Goal: Task Accomplishment & Management: Use online tool/utility

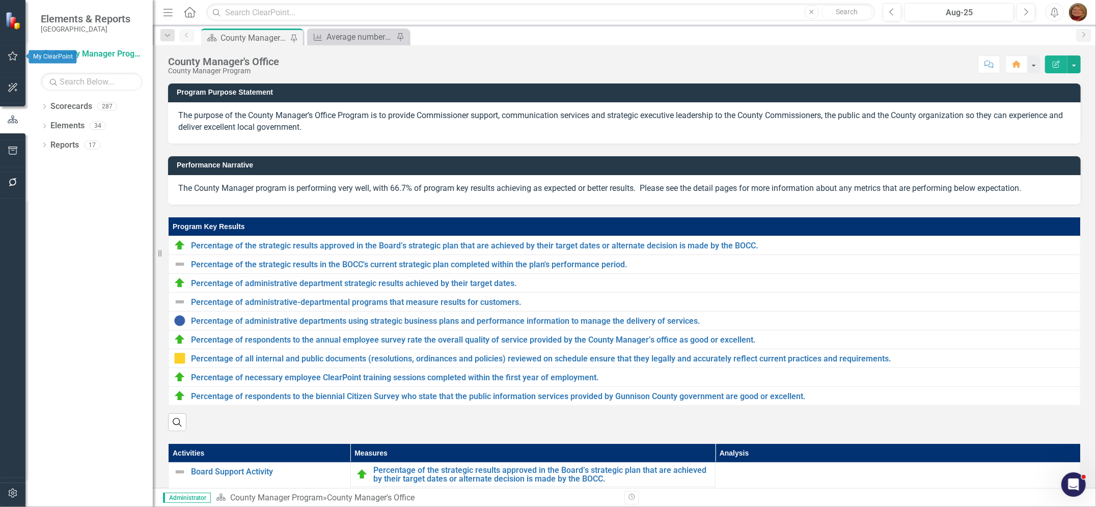
click at [12, 56] on icon "button" at bounding box center [13, 56] width 11 height 8
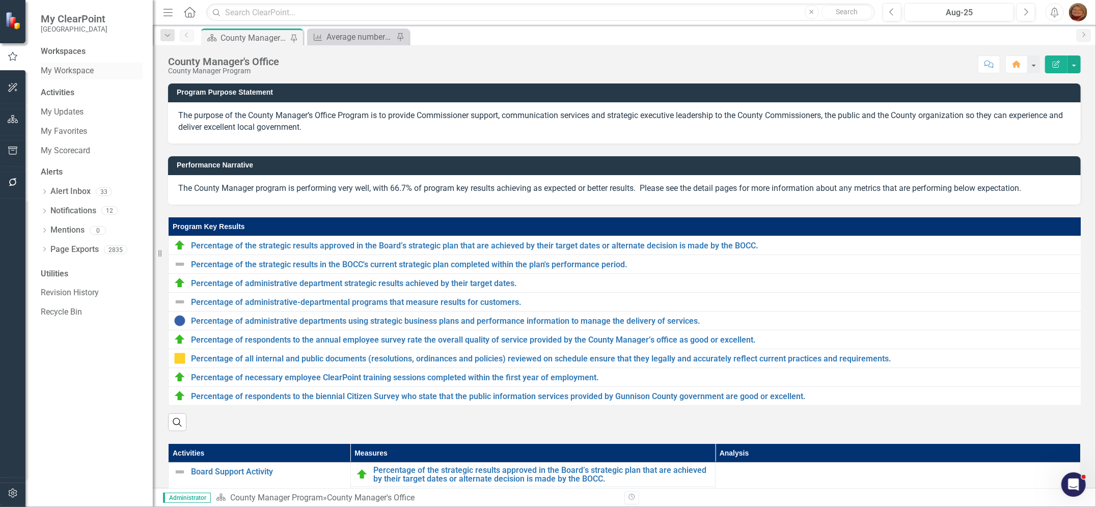
click at [69, 70] on link "My Workspace" at bounding box center [92, 71] width 102 height 12
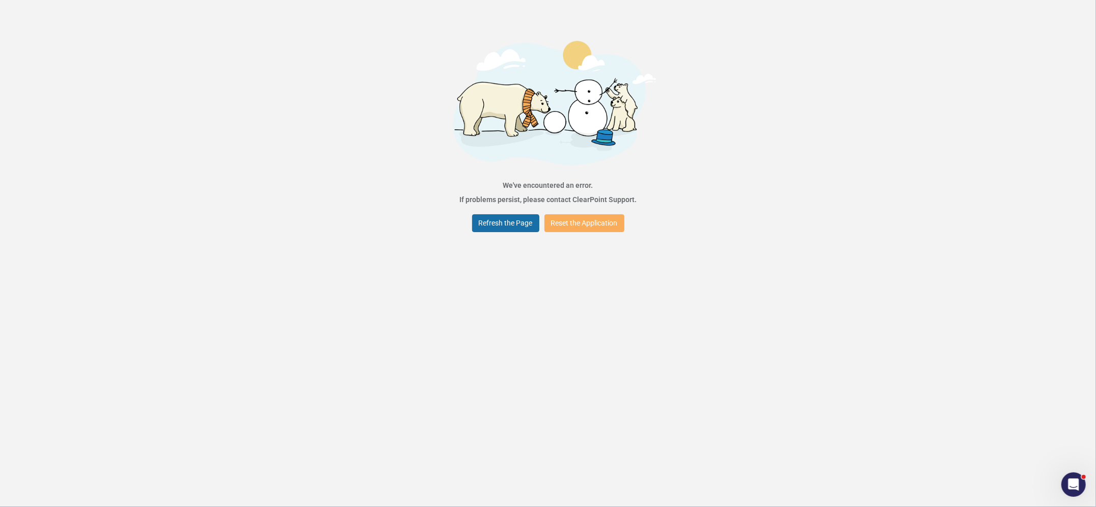
click at [504, 223] on button "Refresh the Page" at bounding box center [505, 223] width 67 height 18
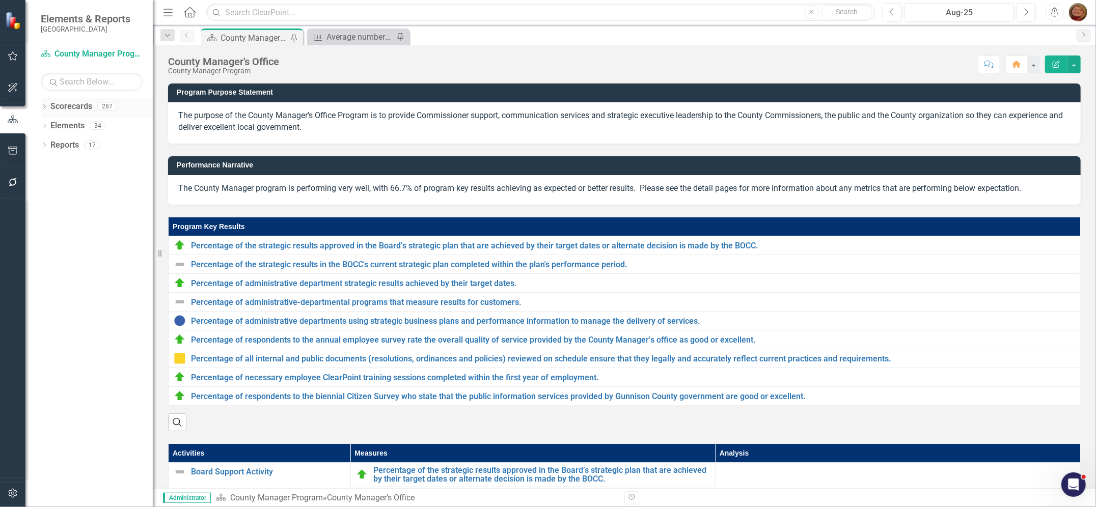
click at [43, 104] on div "Dropdown" at bounding box center [44, 107] width 7 height 9
click at [49, 124] on icon "Dropdown" at bounding box center [50, 125] width 8 height 6
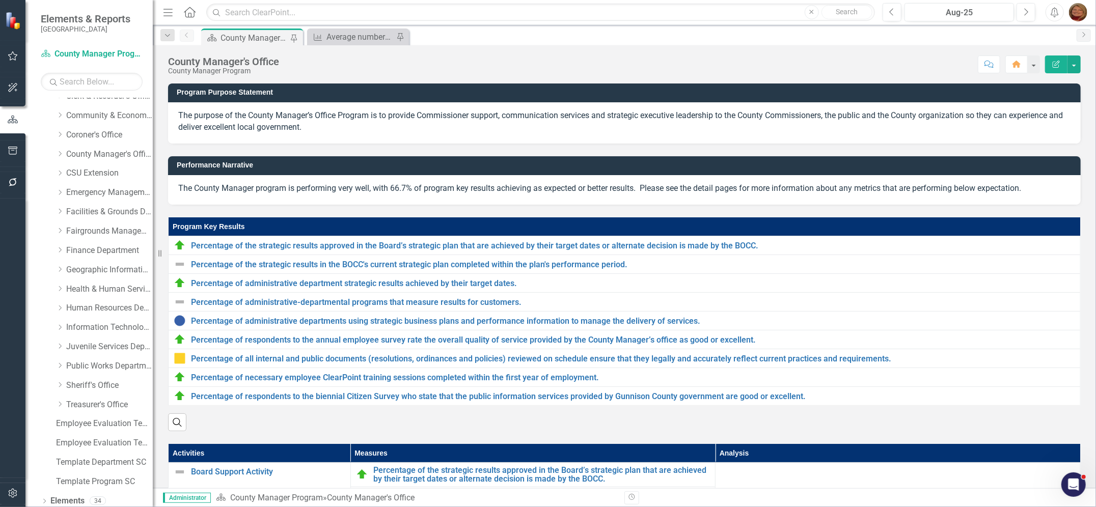
scroll to position [149, 0]
click at [13, 492] on icon "button" at bounding box center [12, 493] width 9 height 9
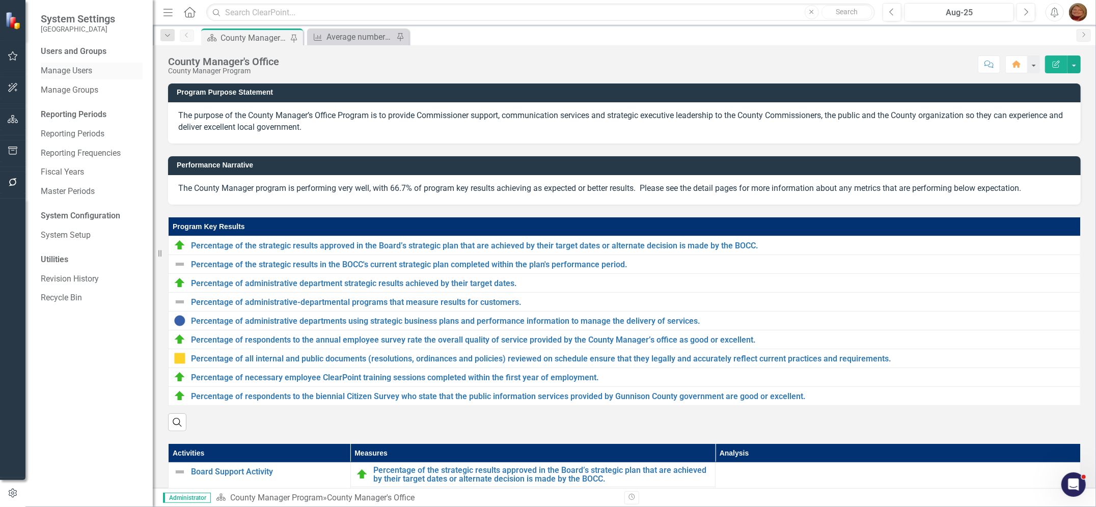
click at [87, 67] on link "Manage Users" at bounding box center [92, 71] width 102 height 12
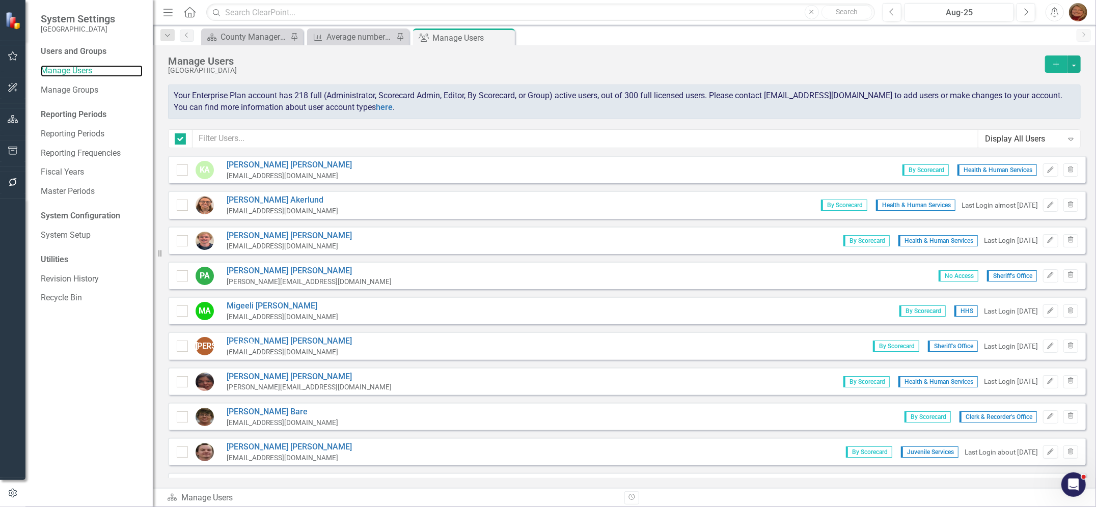
checkbox input "false"
click at [411, 143] on input "text" at bounding box center [585, 138] width 786 height 19
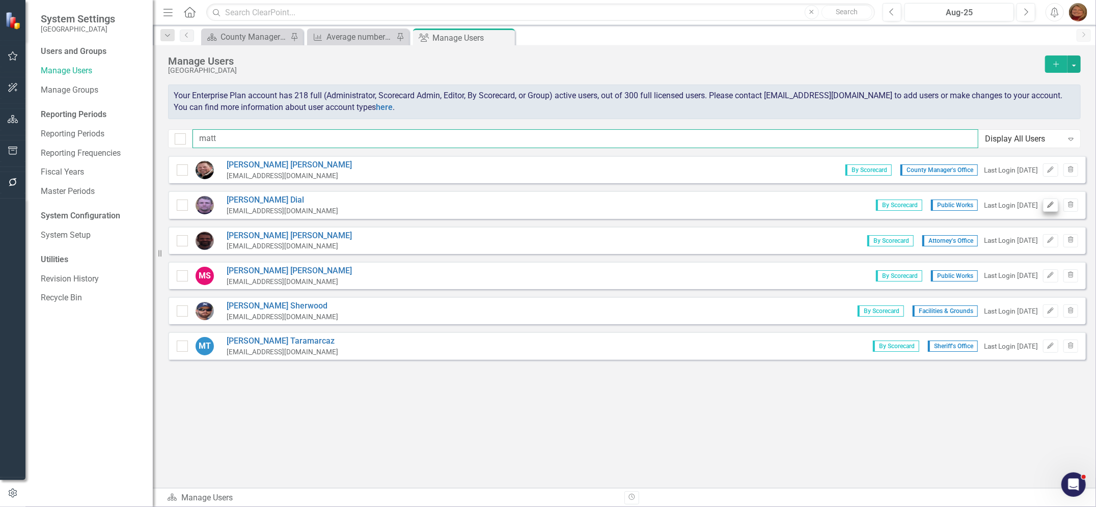
type input "matt"
click at [1048, 202] on icon "Edit" at bounding box center [1050, 205] width 8 height 6
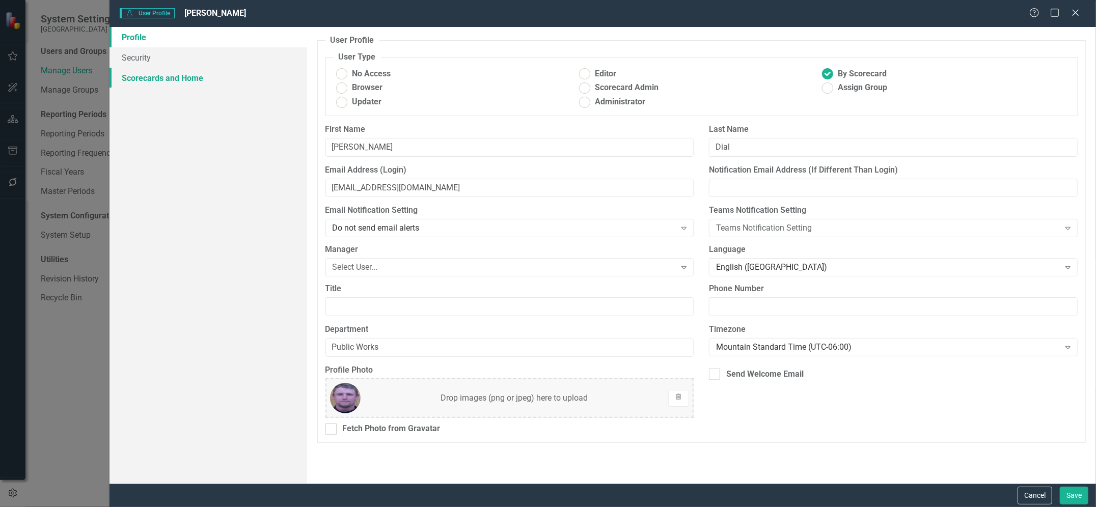
click at [171, 74] on link "Scorecards and Home" at bounding box center [207, 78] width 197 height 20
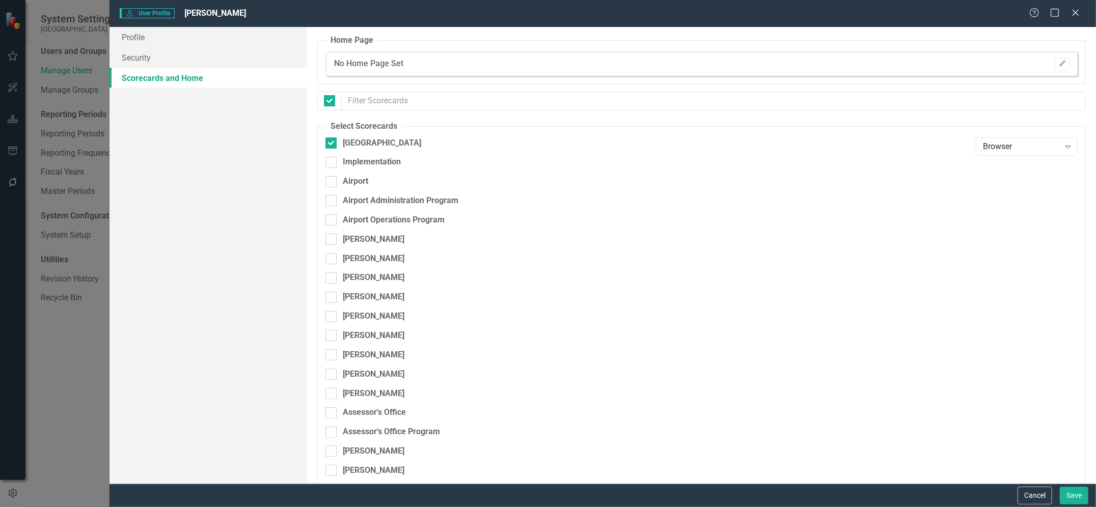
checkbox input "false"
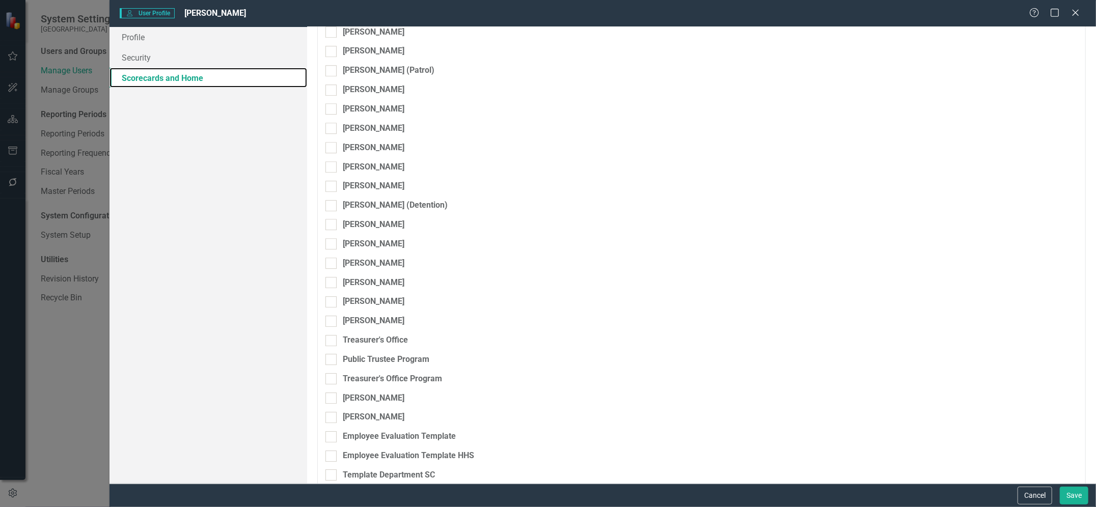
scroll to position [5189, 0]
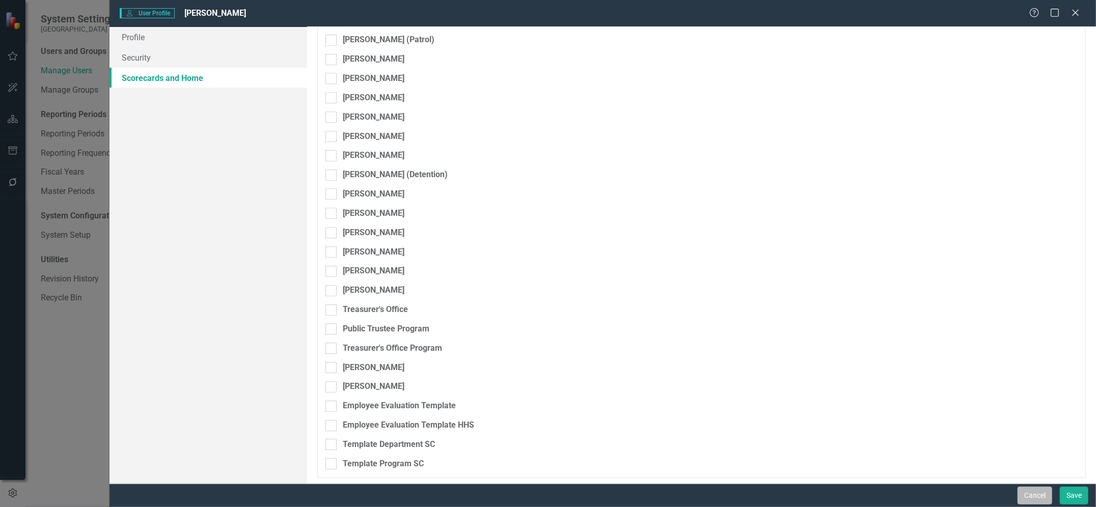
drag, startPoint x: 1044, startPoint y: 498, endPoint x: 1029, endPoint y: 475, distance: 26.6
click at [1043, 495] on button "Cancel" at bounding box center [1034, 496] width 35 height 18
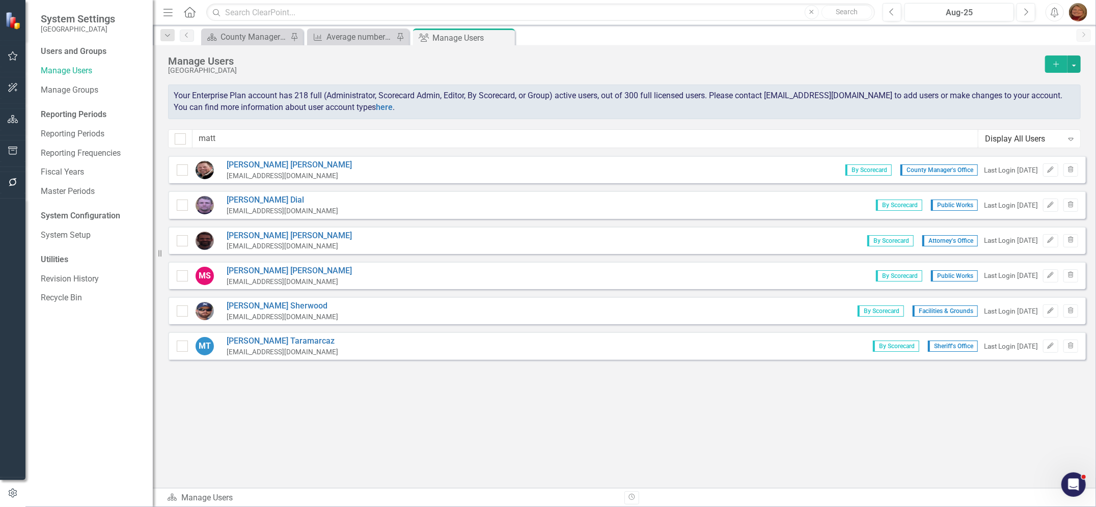
click at [361, 169] on div "[PERSON_NAME] [PERSON_NAME][EMAIL_ADDRESS][DOMAIN_NAME] By Scorecard County Man…" at bounding box center [626, 169] width 917 height 27
click at [15, 58] on icon "button" at bounding box center [13, 56] width 11 height 8
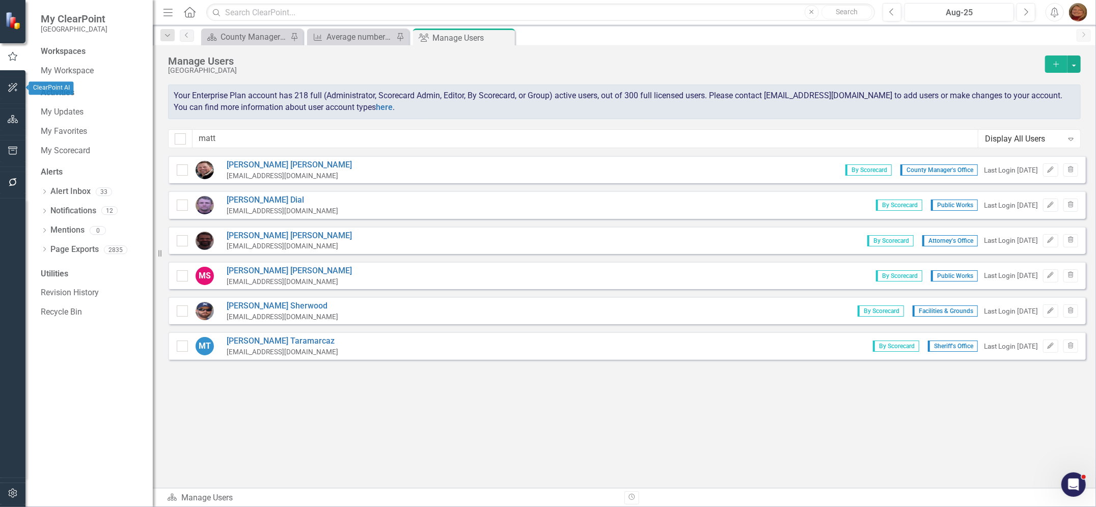
click at [17, 90] on icon "button" at bounding box center [12, 87] width 9 height 9
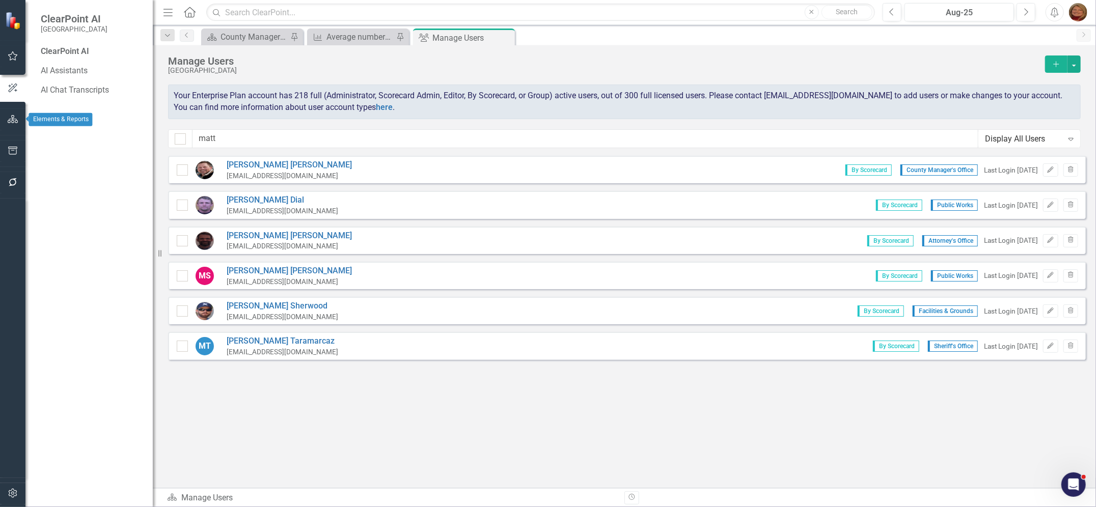
click at [12, 117] on icon "button" at bounding box center [13, 119] width 11 height 8
drag, startPoint x: 83, startPoint y: 78, endPoint x: 83, endPoint y: 69, distance: 9.2
click at [83, 74] on input "text" at bounding box center [92, 82] width 102 height 18
click at [45, 107] on icon "Dropdown" at bounding box center [44, 108] width 7 height 6
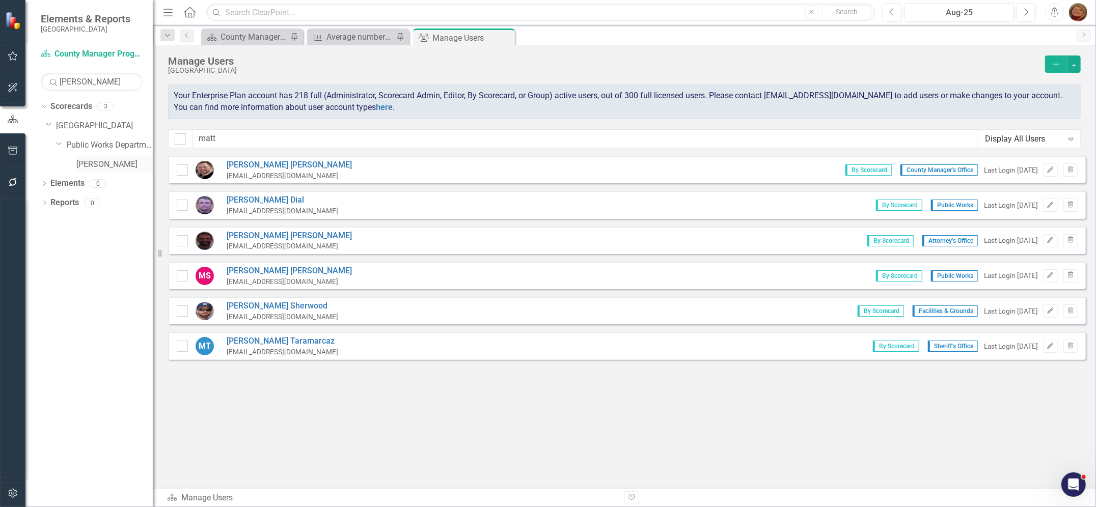
click at [86, 162] on link "[PERSON_NAME]" at bounding box center [114, 165] width 76 height 12
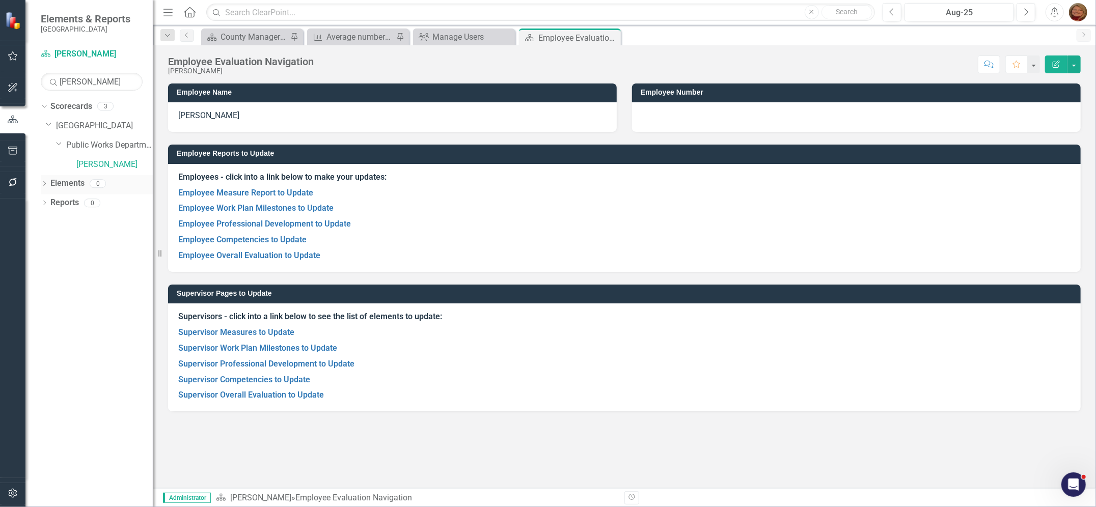
click at [43, 181] on div "Dropdown" at bounding box center [44, 185] width 7 height 9
click at [100, 204] on link "Overall Evaluation Overall Evaluation" at bounding box center [95, 203] width 80 height 12
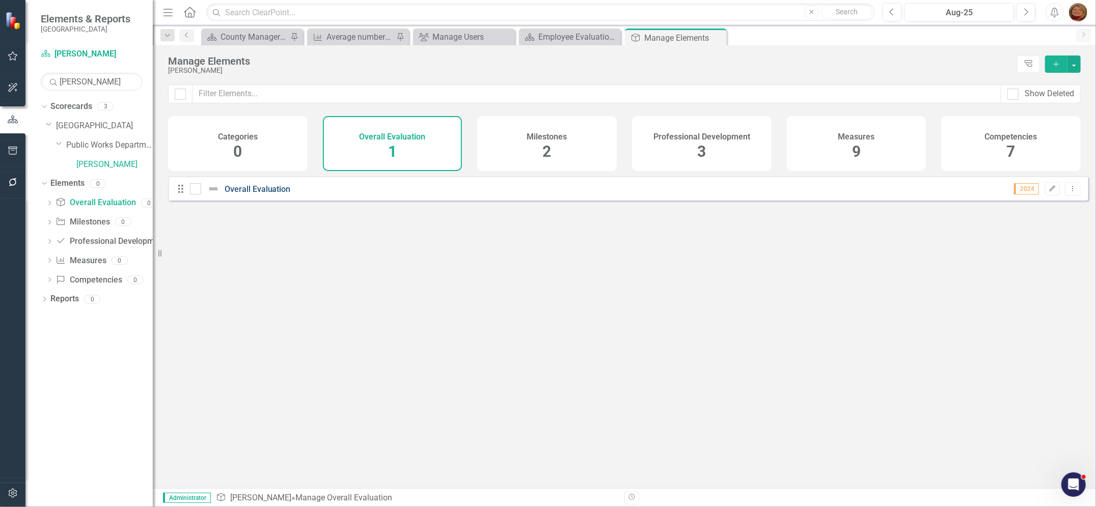
click at [266, 194] on link "Overall Evaluation" at bounding box center [258, 189] width 66 height 10
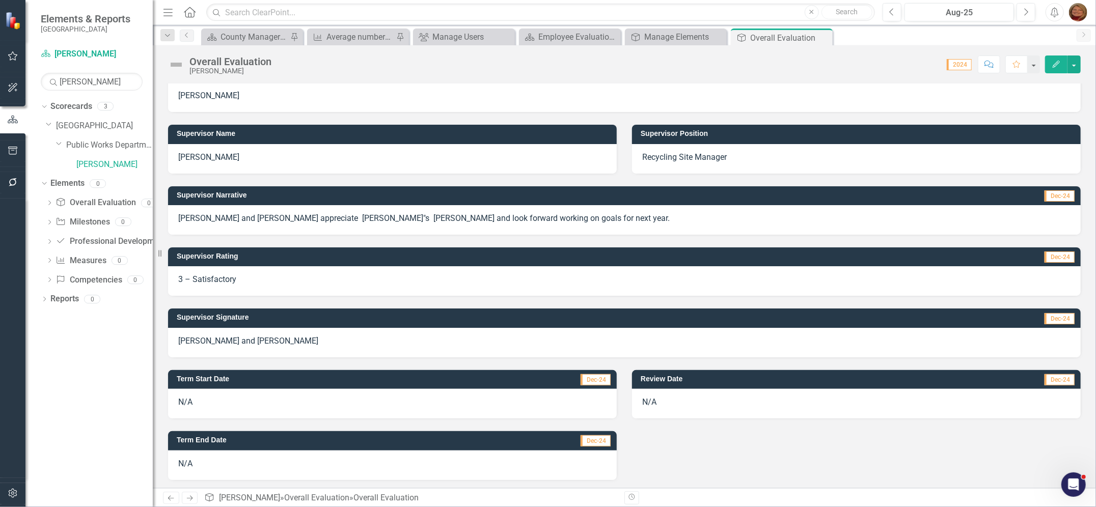
scroll to position [144, 0]
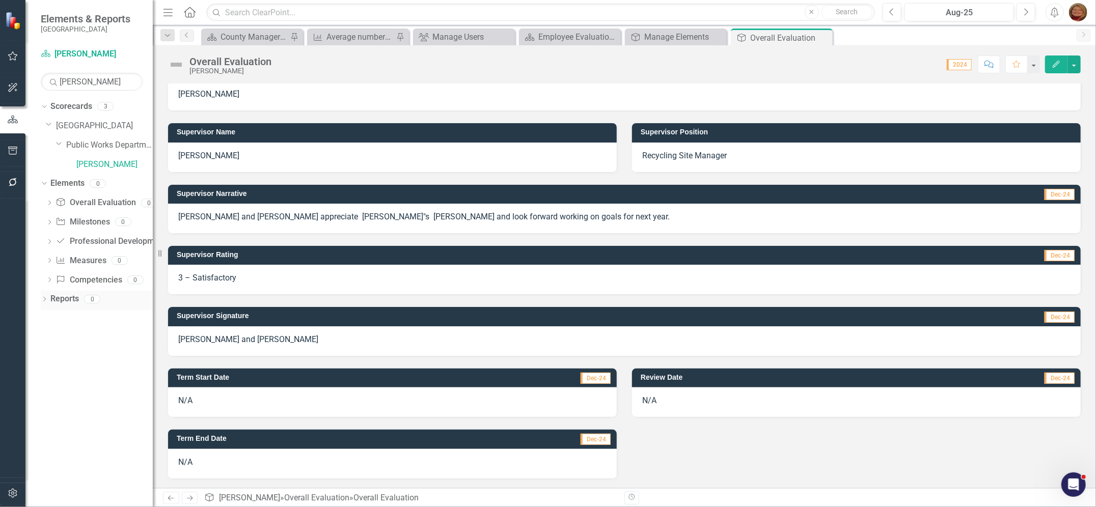
click at [43, 301] on icon "Dropdown" at bounding box center [44, 300] width 7 height 6
click at [91, 314] on link "Scorecard Scorecard" at bounding box center [80, 317] width 51 height 12
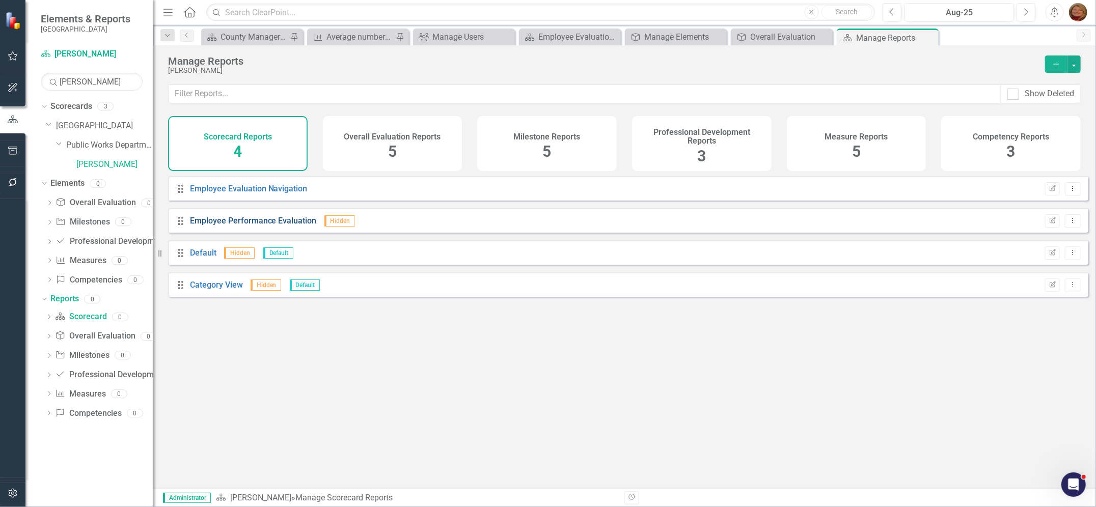
click at [273, 226] on link "Employee Performance Evaluation" at bounding box center [253, 221] width 127 height 10
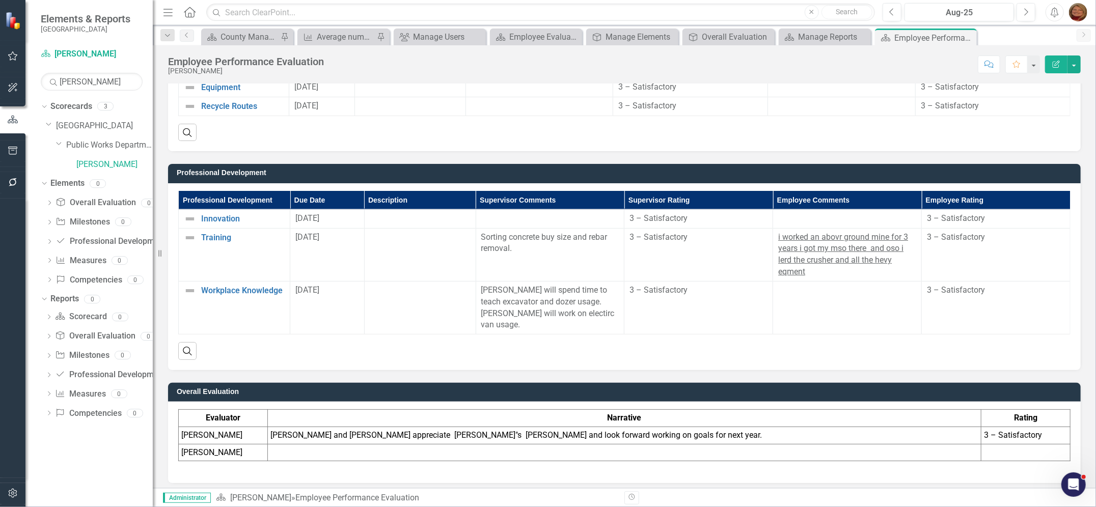
scroll to position [1285, 0]
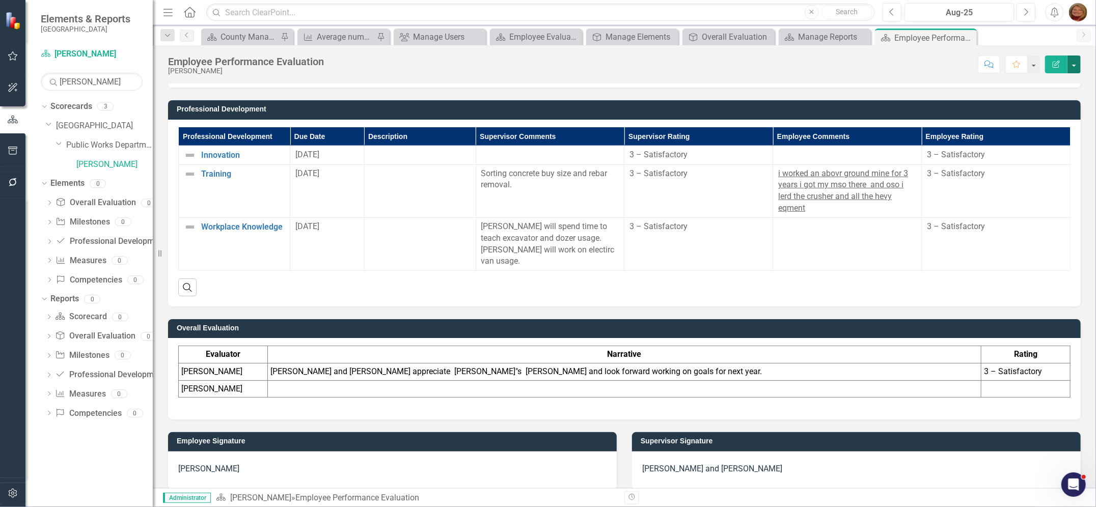
click at [1072, 66] on button "button" at bounding box center [1073, 64] width 13 height 18
click at [1054, 147] on link "PDF Export to PDF" at bounding box center [1039, 143] width 82 height 19
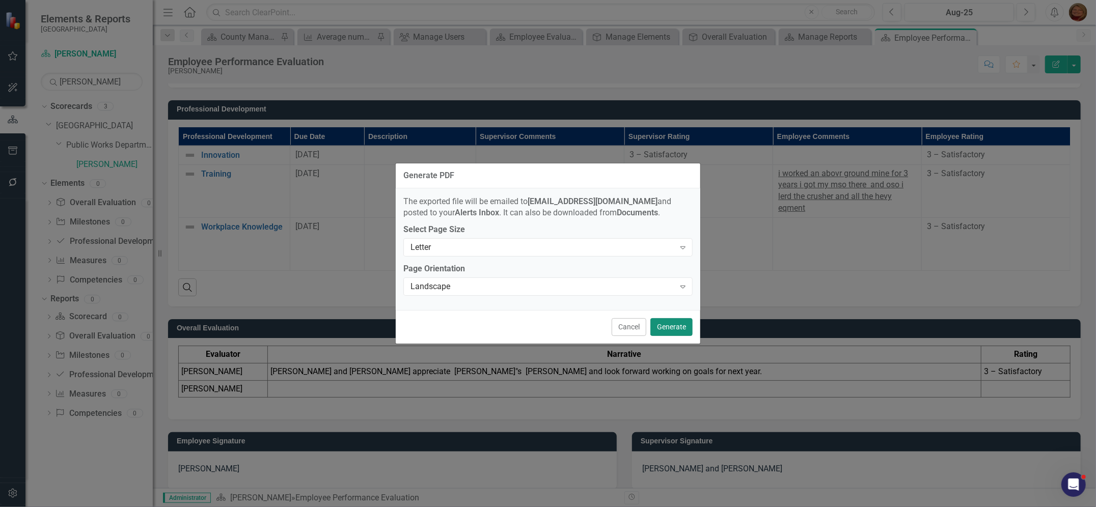
click at [668, 329] on button "Generate" at bounding box center [671, 327] width 42 height 18
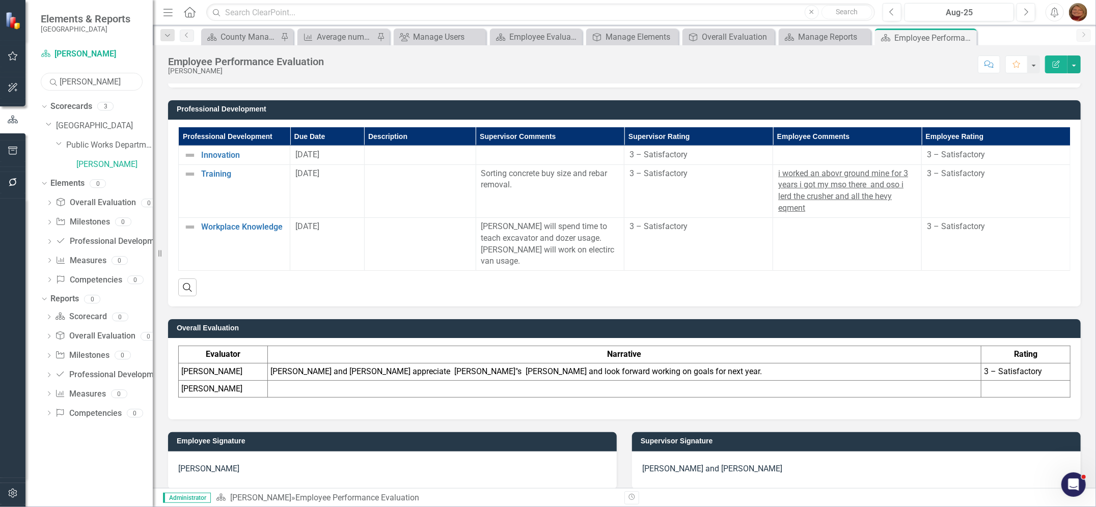
drag, startPoint x: 97, startPoint y: 77, endPoint x: -63, endPoint y: 78, distance: 160.4
click at [0, 78] on html "icon.bolt Your export is generating and you will be notified when complete. Ele…" at bounding box center [548, 253] width 1096 height 507
click at [89, 164] on link "[PERSON_NAME]" at bounding box center [114, 165] width 76 height 12
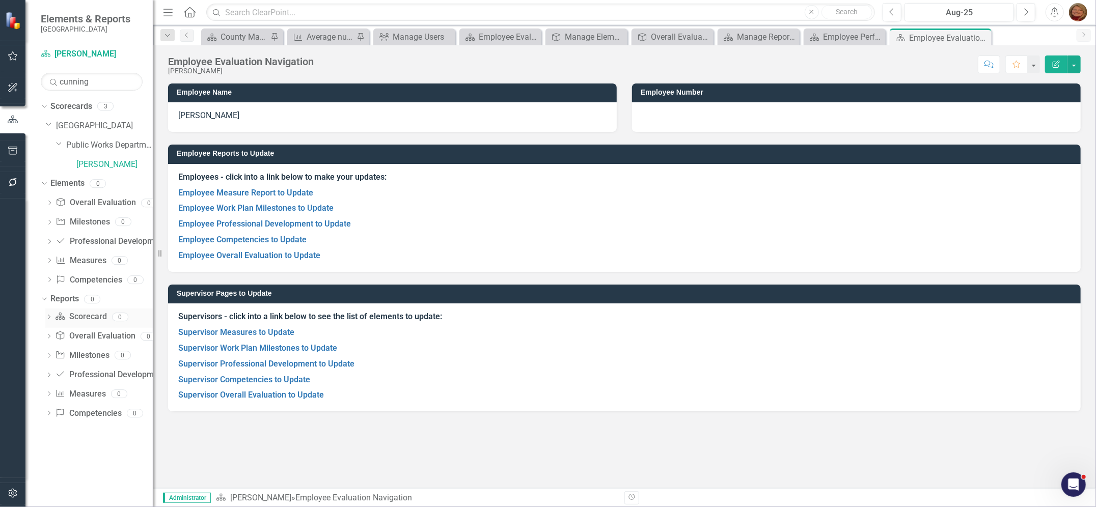
click at [91, 313] on link "Scorecard Scorecard" at bounding box center [80, 317] width 51 height 12
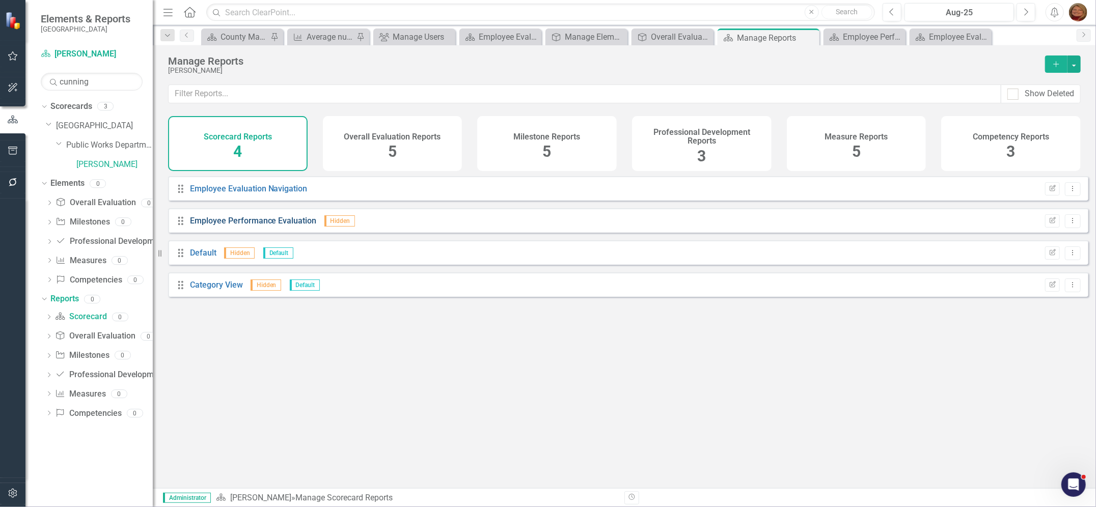
click at [263, 223] on link "Employee Performance Evaluation" at bounding box center [253, 221] width 127 height 10
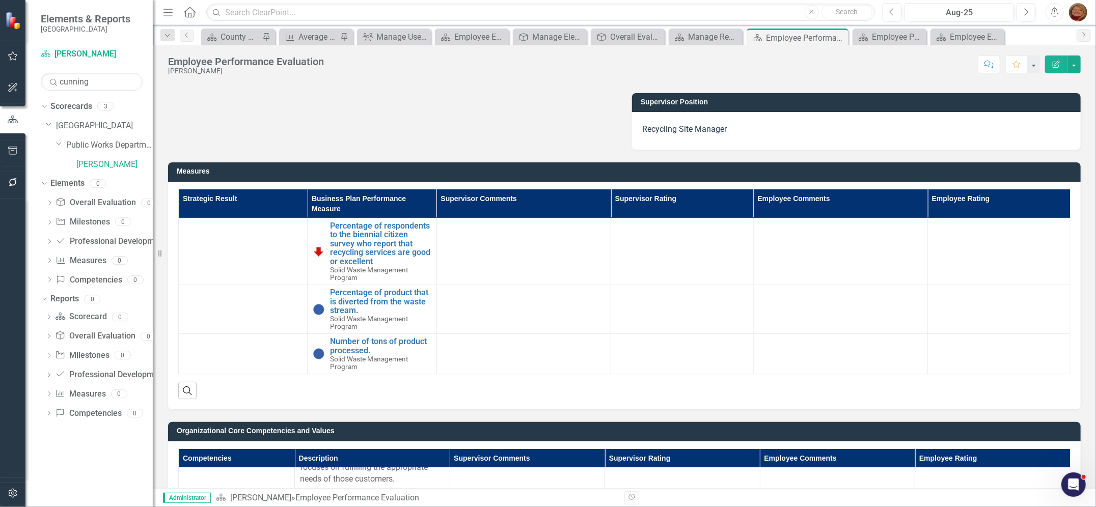
scroll to position [203, 0]
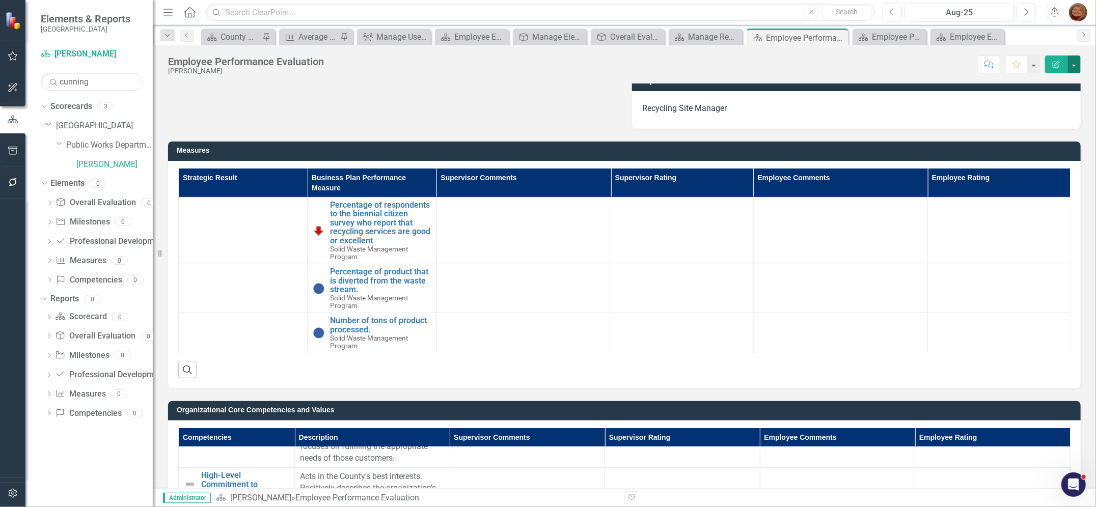
click at [1075, 63] on button "button" at bounding box center [1073, 64] width 13 height 18
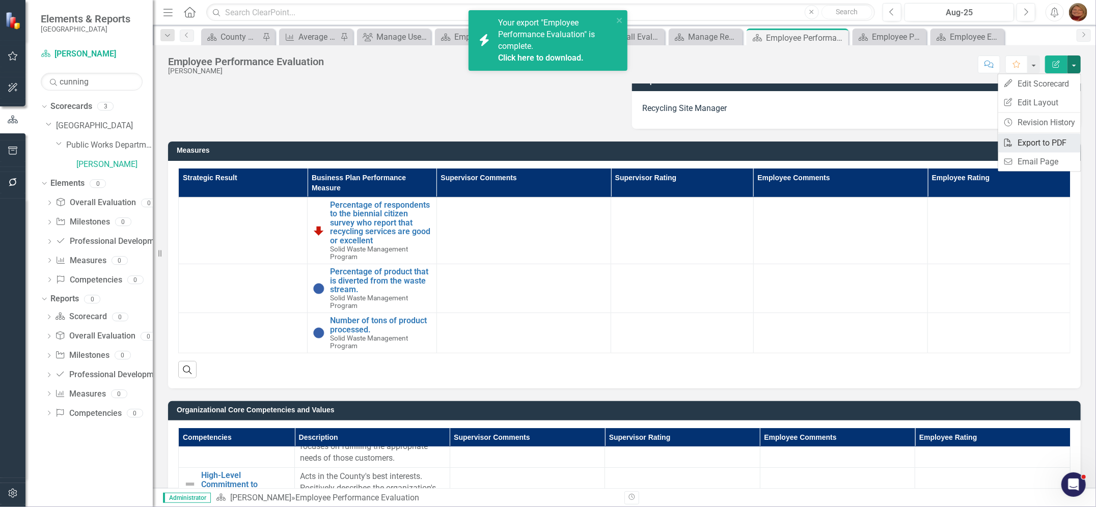
click at [1058, 148] on link "PDF Export to PDF" at bounding box center [1039, 143] width 82 height 19
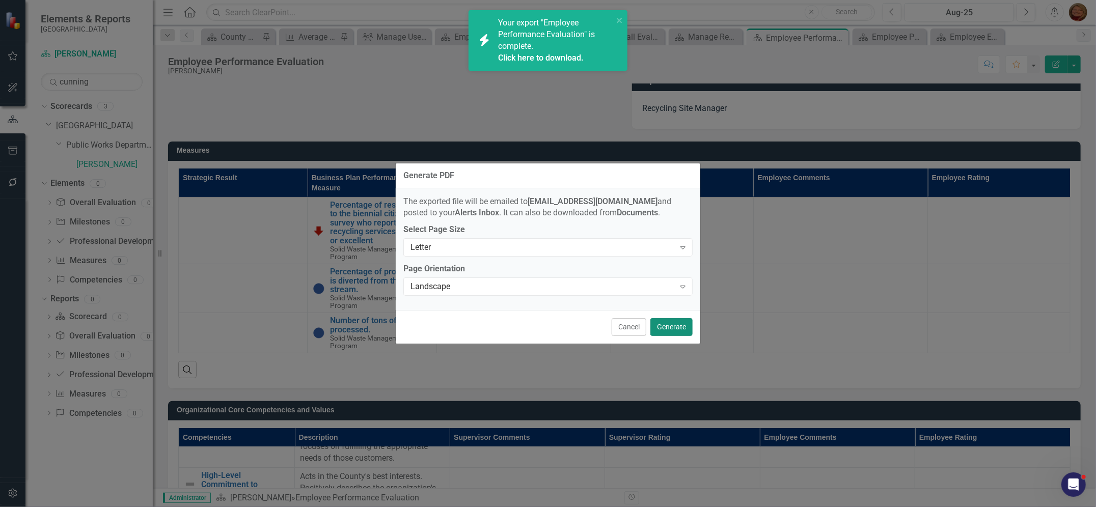
click at [669, 323] on button "Generate" at bounding box center [671, 327] width 42 height 18
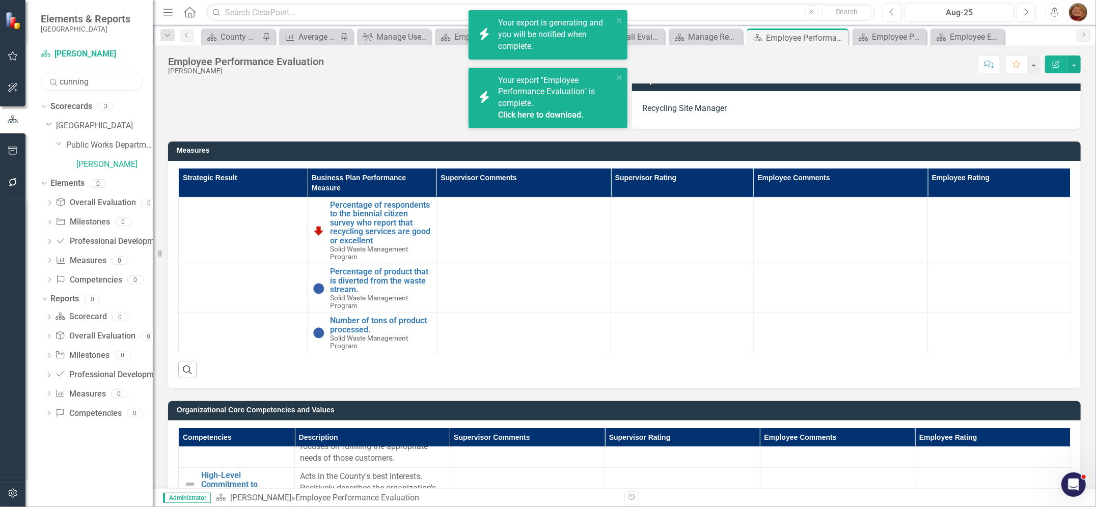
drag, startPoint x: 8, startPoint y: 77, endPoint x: 0, endPoint y: 76, distance: 7.7
click at [0, 76] on div "Elements & Reports Gunnison County Scorecard [PERSON_NAME] Search cunning Sorry…" at bounding box center [76, 253] width 153 height 507
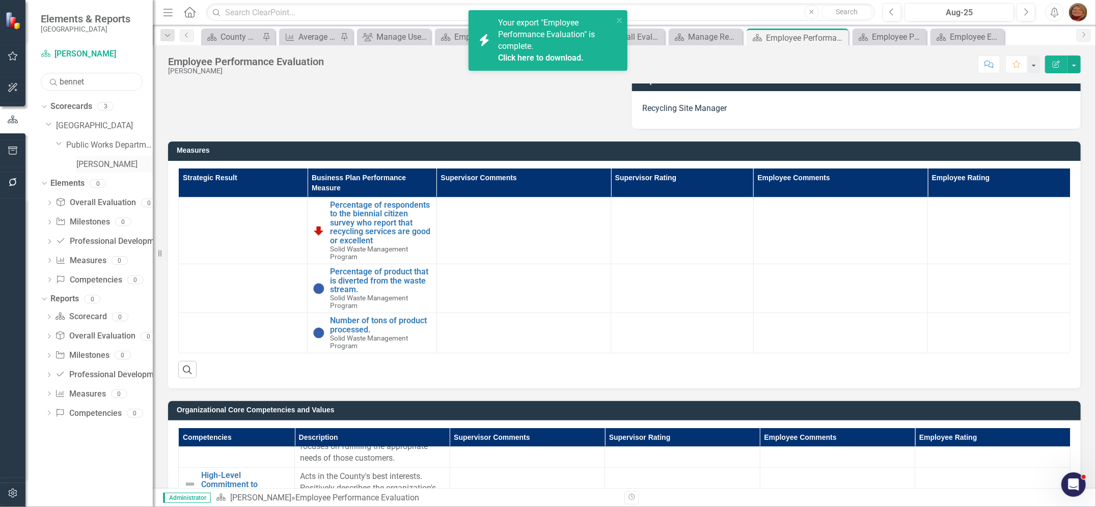
type input "bennet"
click at [112, 165] on link "[PERSON_NAME]" at bounding box center [114, 165] width 76 height 12
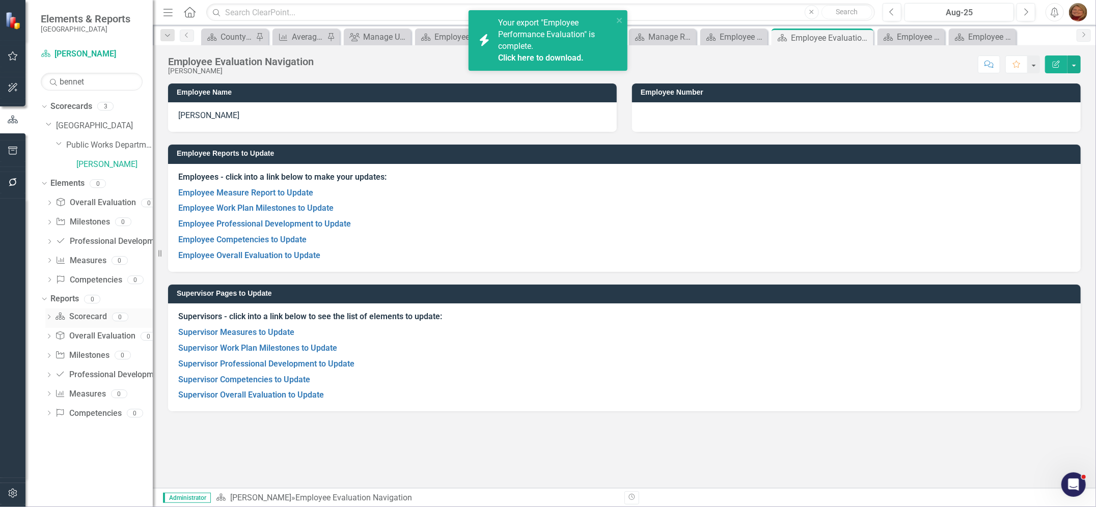
click at [82, 316] on link "Scorecard Scorecard" at bounding box center [80, 317] width 51 height 12
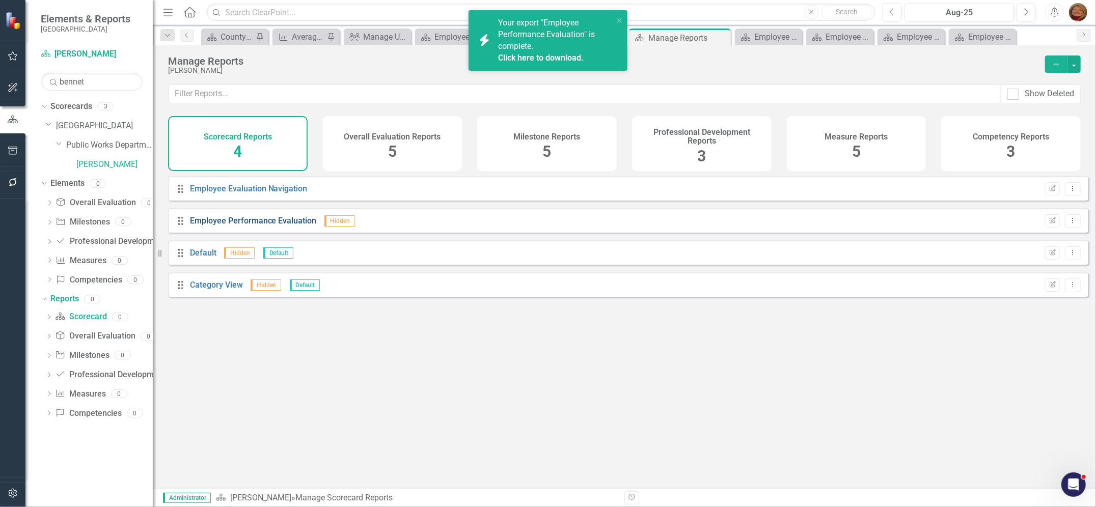
click at [273, 226] on link "Employee Performance Evaluation" at bounding box center [253, 221] width 127 height 10
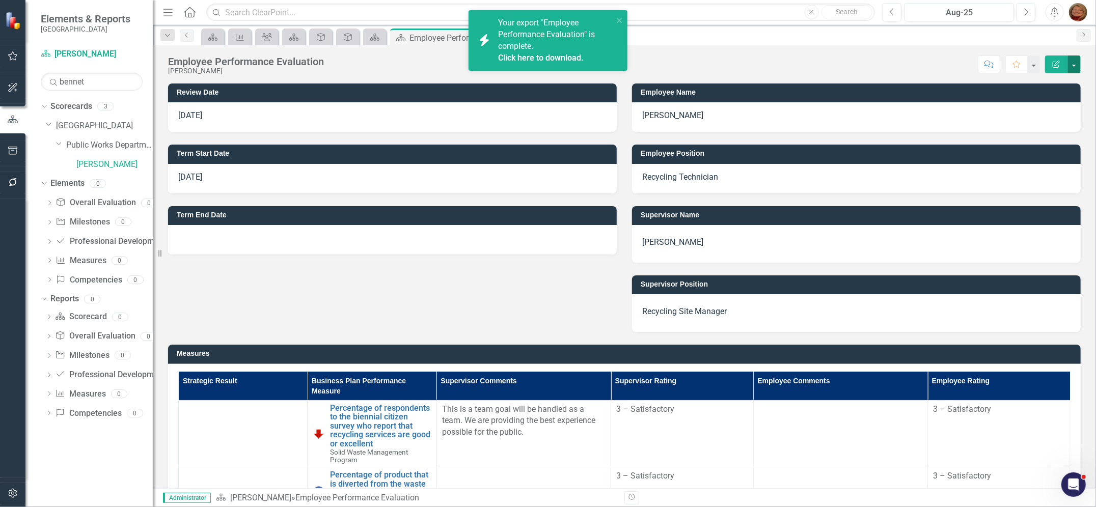
click at [1075, 64] on button "button" at bounding box center [1073, 64] width 13 height 18
click at [1060, 138] on link "PDF Export to PDF" at bounding box center [1039, 143] width 82 height 19
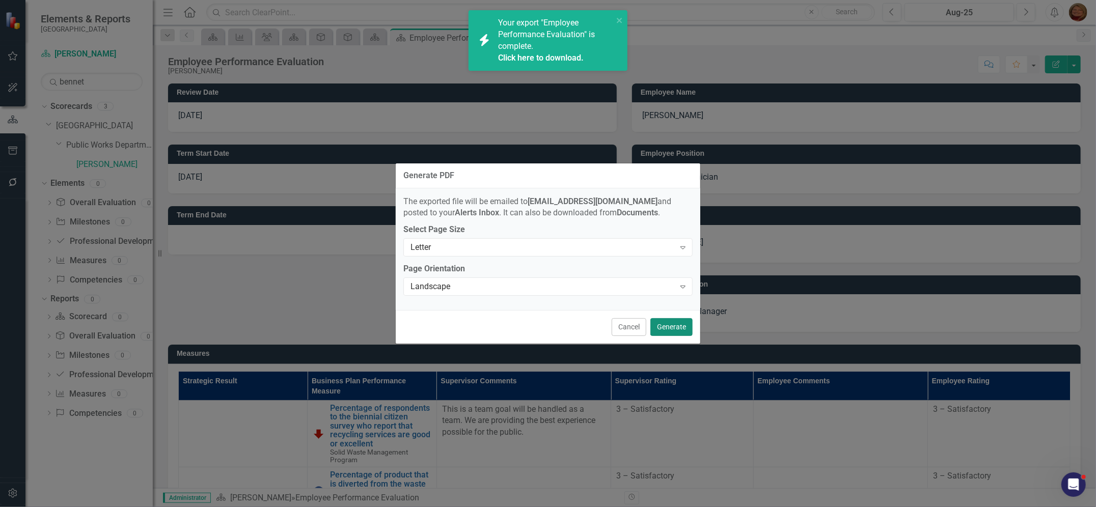
click at [668, 324] on button "Generate" at bounding box center [671, 327] width 42 height 18
